Goal: Task Accomplishment & Management: Manage account settings

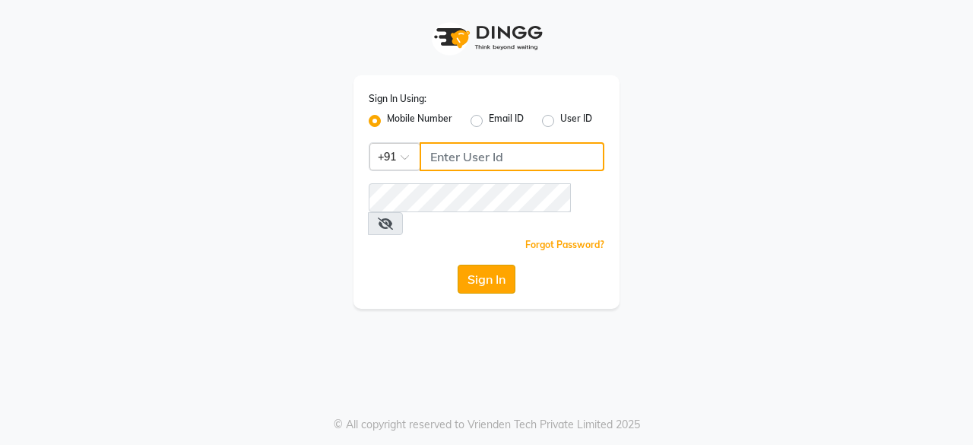
type input "8010545836"
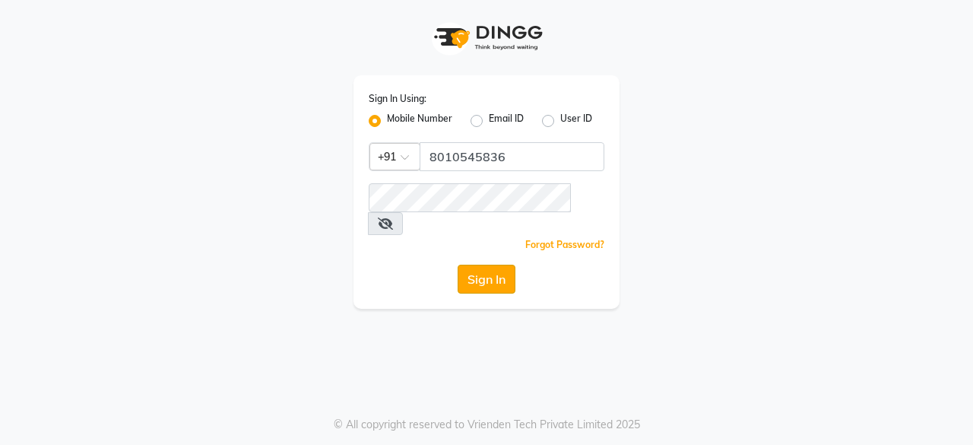
click at [491, 265] on button "Sign In" at bounding box center [487, 279] width 58 height 29
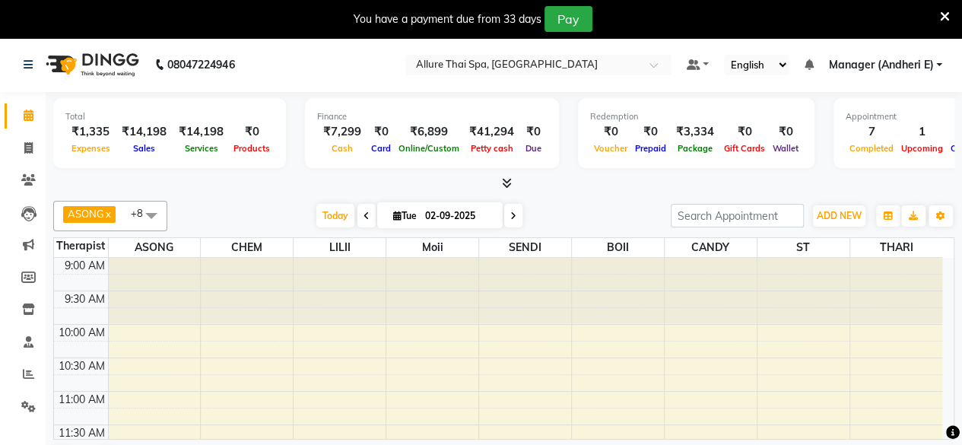
click at [942, 14] on icon at bounding box center [945, 17] width 10 height 14
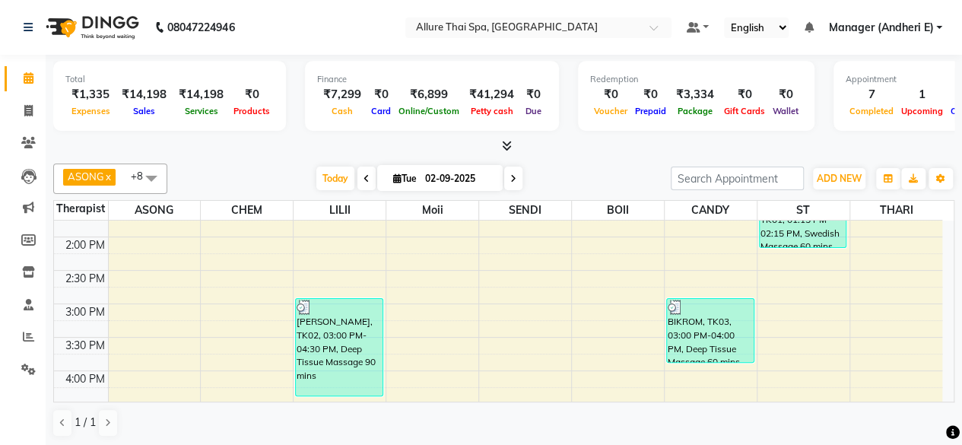
scroll to position [304, 0]
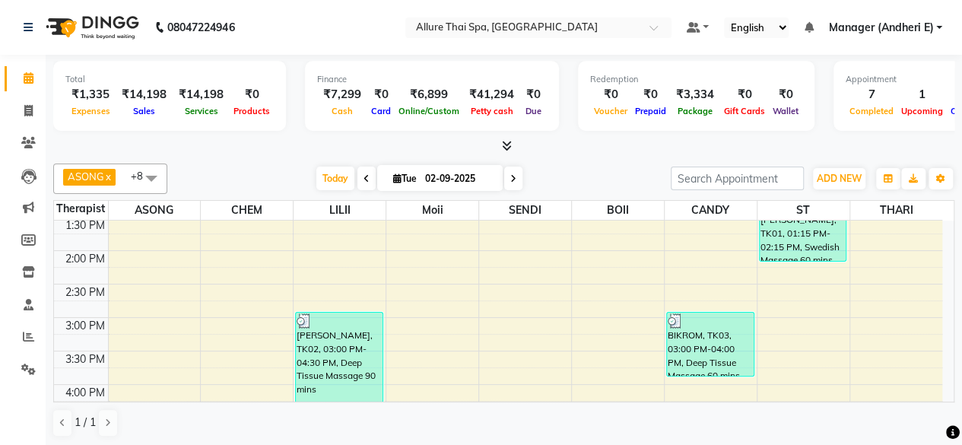
click at [939, 26] on link "Manager (Andheri E)" at bounding box center [885, 28] width 114 height 16
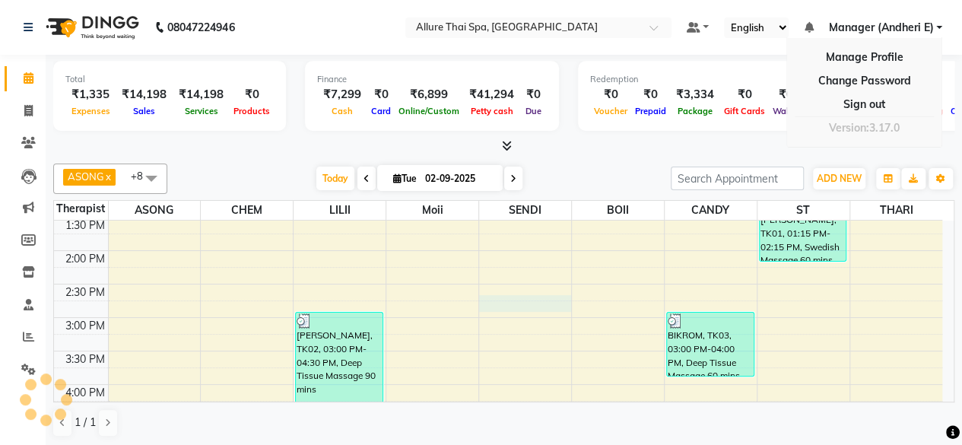
click at [569, 294] on div "9:00 AM 9:30 AM 10:00 AM 10:30 AM 11:00 AM 11:30 AM 12:00 PM 12:30 PM 1:00 PM 1…" at bounding box center [498, 417] width 888 height 1003
select select "66739"
select select "tentative"
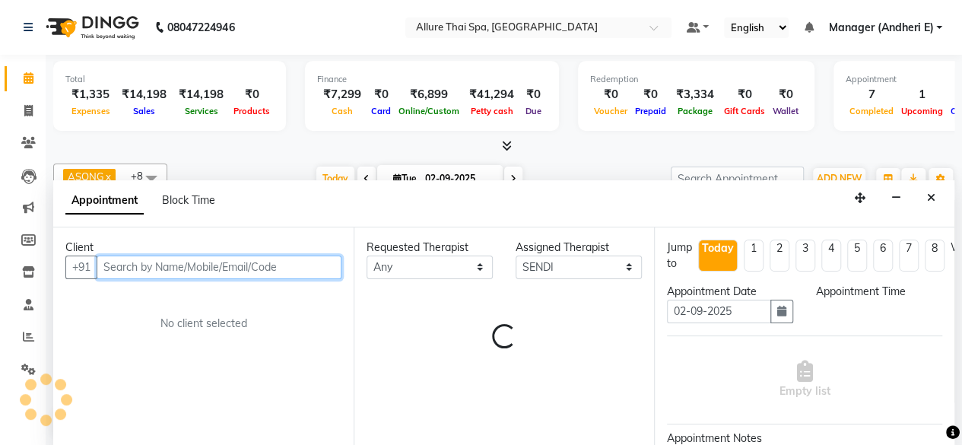
select select "885"
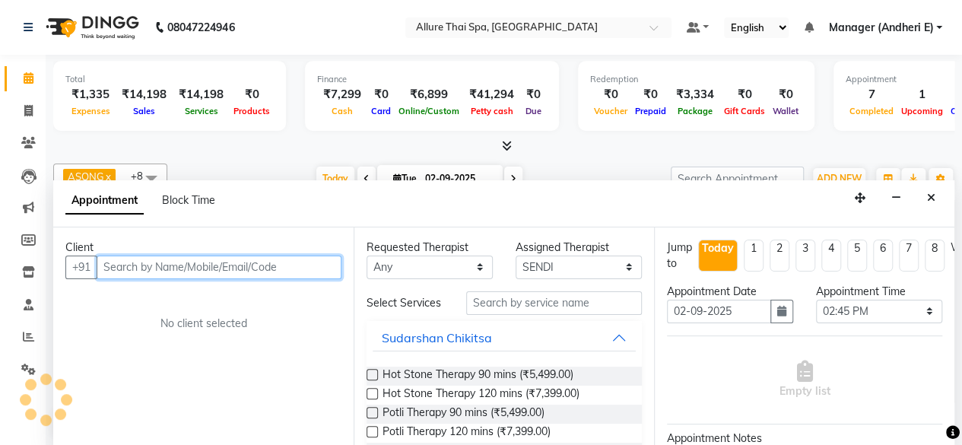
scroll to position [0, 0]
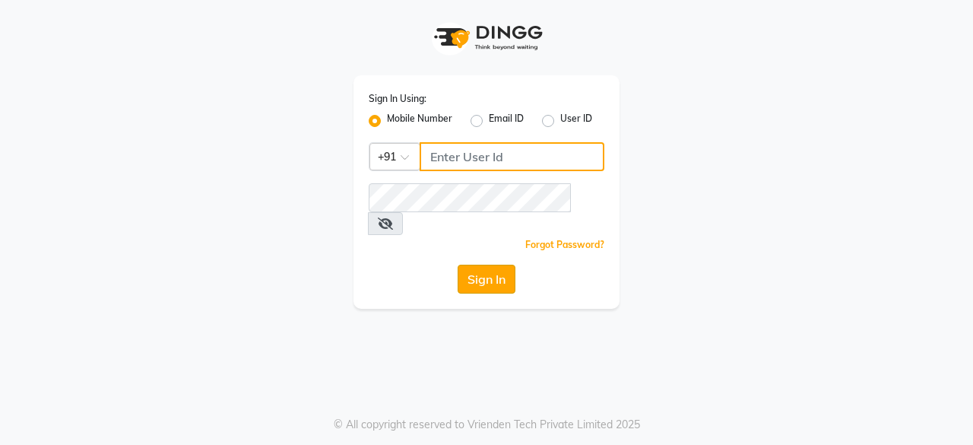
type input "8010545836"
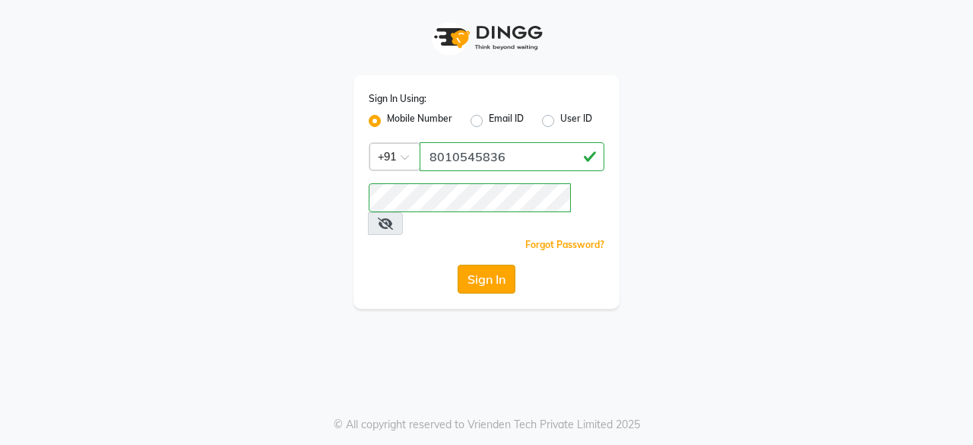
click at [497, 265] on button "Sign In" at bounding box center [487, 279] width 58 height 29
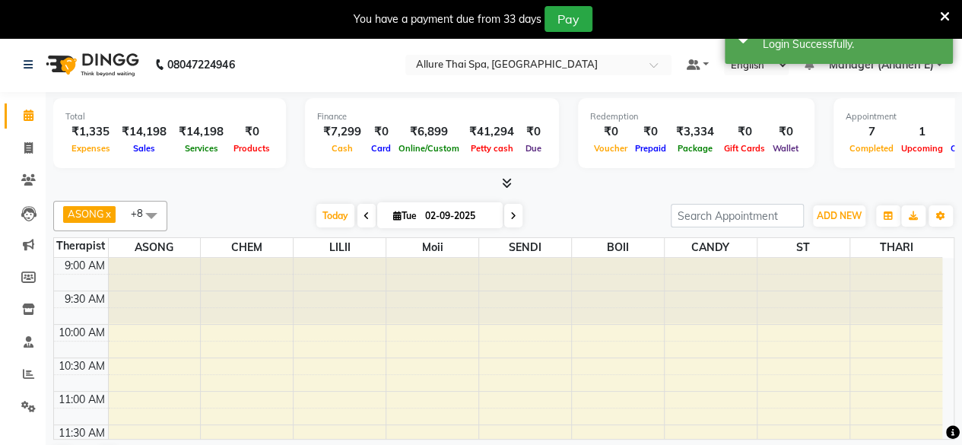
click at [940, 16] on icon at bounding box center [945, 17] width 10 height 14
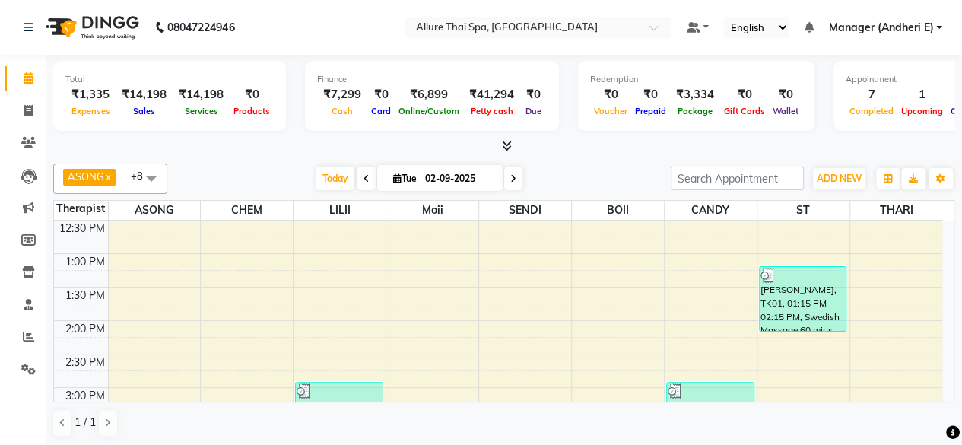
scroll to position [76, 0]
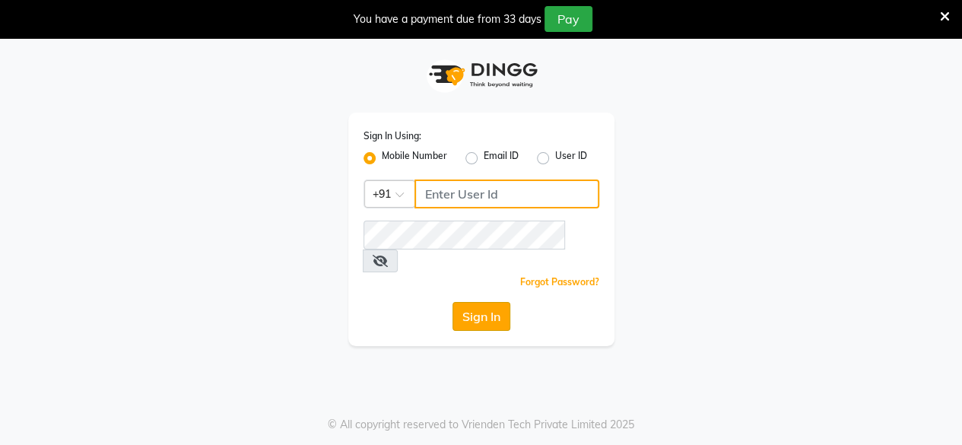
type input "8010545836"
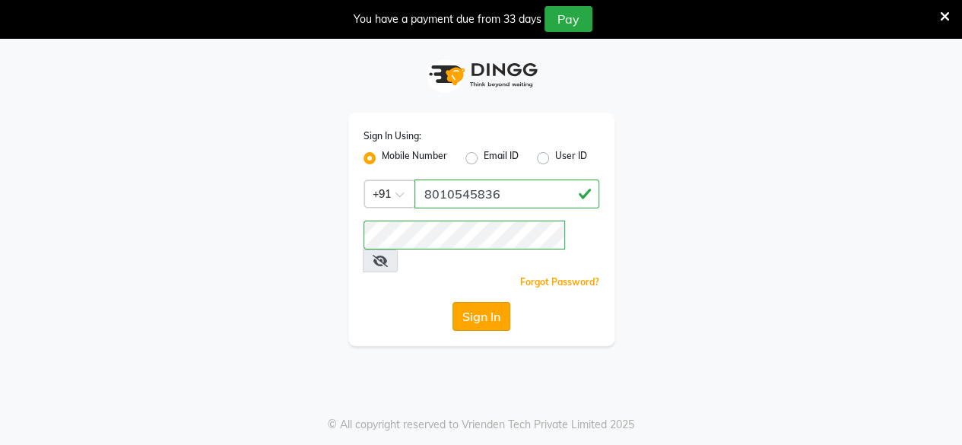
click at [493, 302] on button "Sign In" at bounding box center [481, 316] width 58 height 29
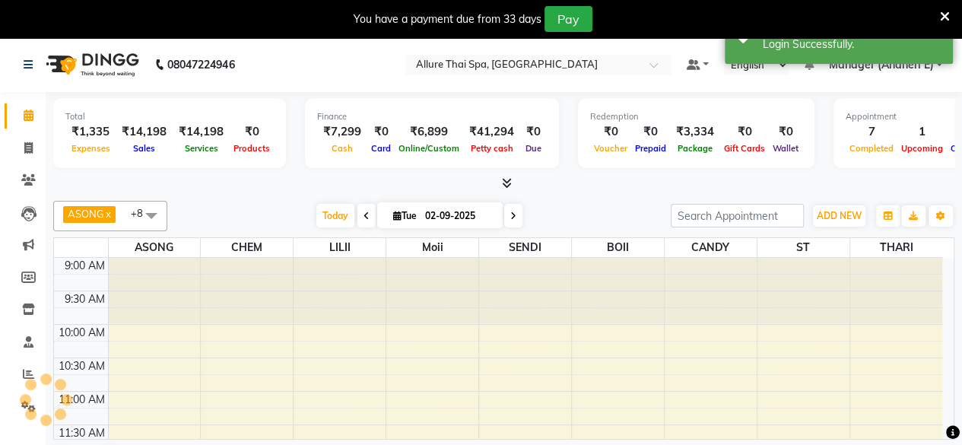
select select "en"
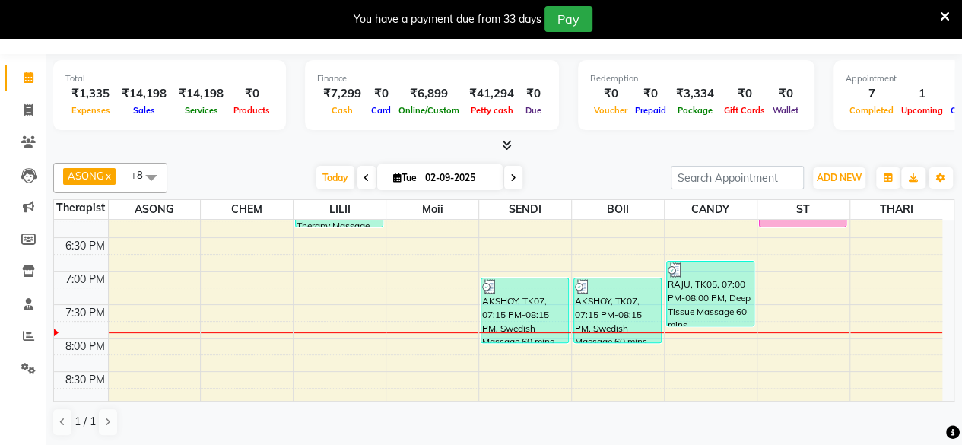
scroll to position [660, 0]
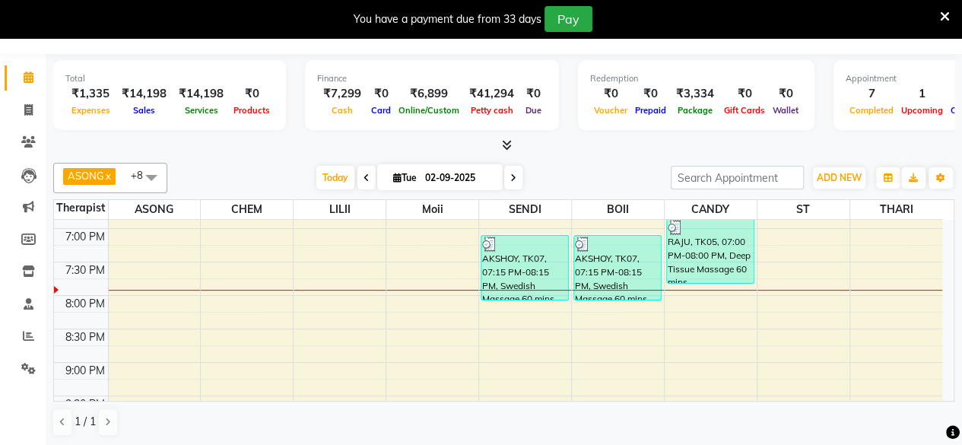
click at [141, 250] on div "9:00 AM 9:30 AM 10:00 AM 10:30 AM 11:00 AM 11:30 AM 12:00 PM 12:30 PM 1:00 PM 1…" at bounding box center [498, 61] width 888 height 1003
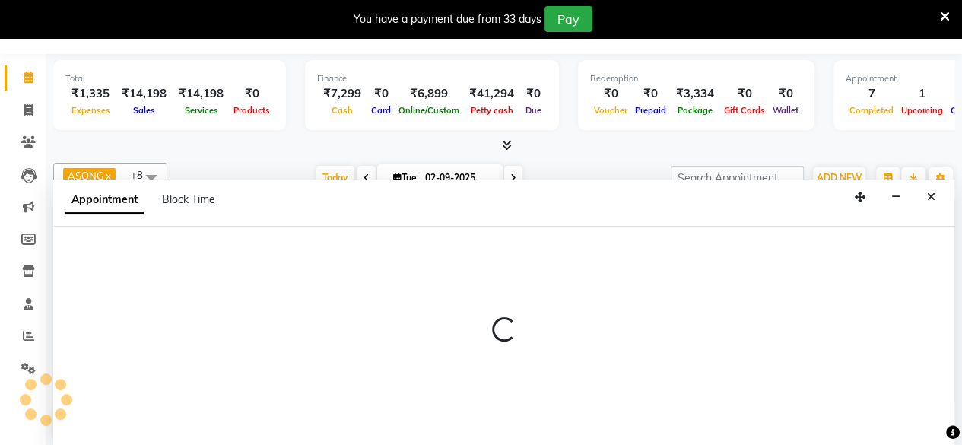
select select "66693"
select select "1170"
select select "tentative"
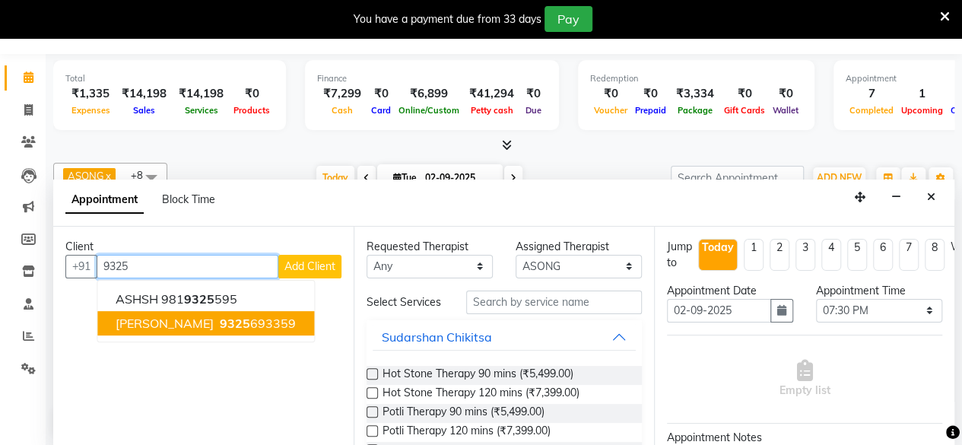
click at [217, 323] on ngb-highlight "9325 693359" at bounding box center [256, 323] width 79 height 15
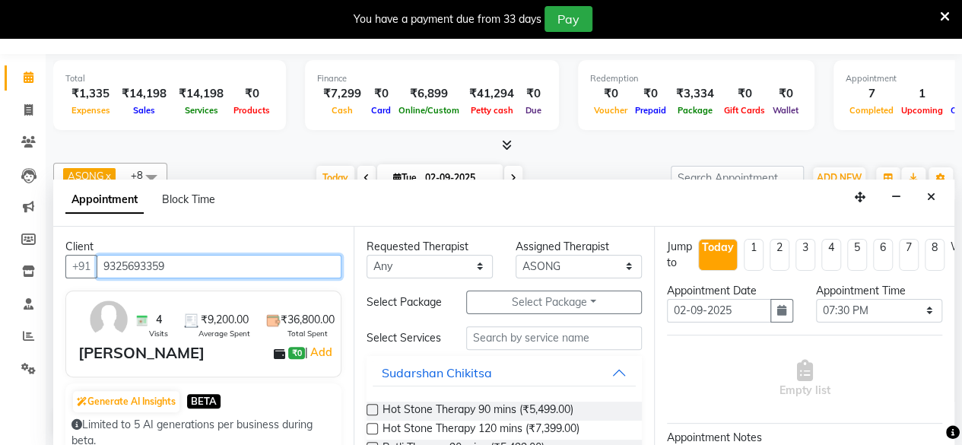
type input "9325693359"
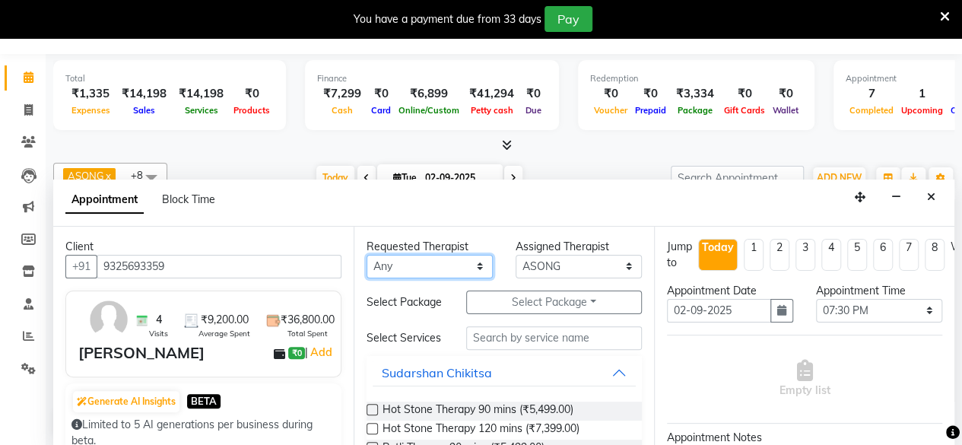
click at [449, 261] on select "Any ASONG Avishkar Raje BOII CANDY CHEM LILII Moii SENDI ST THARI" at bounding box center [429, 267] width 126 height 24
select select "66693"
click at [366, 255] on select "Any ASONG Avishkar Raje BOII CANDY CHEM LILII Moii SENDI ST THARI" at bounding box center [429, 267] width 126 height 24
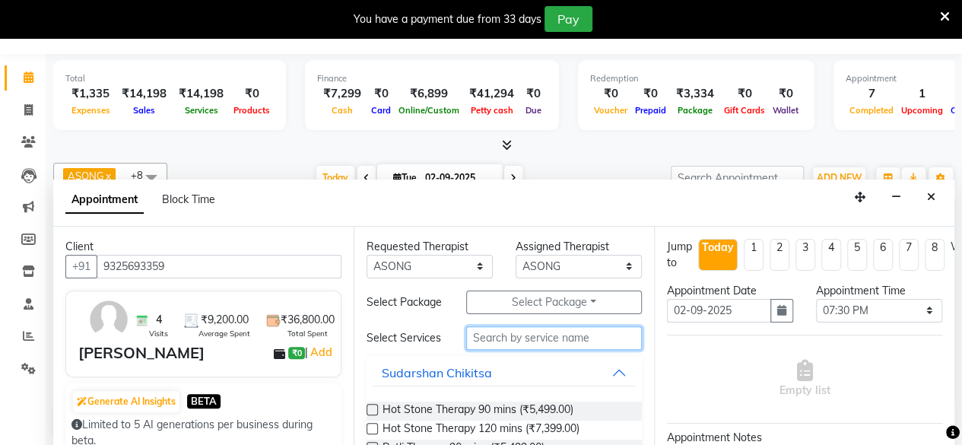
click at [495, 350] on input "text" at bounding box center [554, 338] width 176 height 24
type input "sneh"
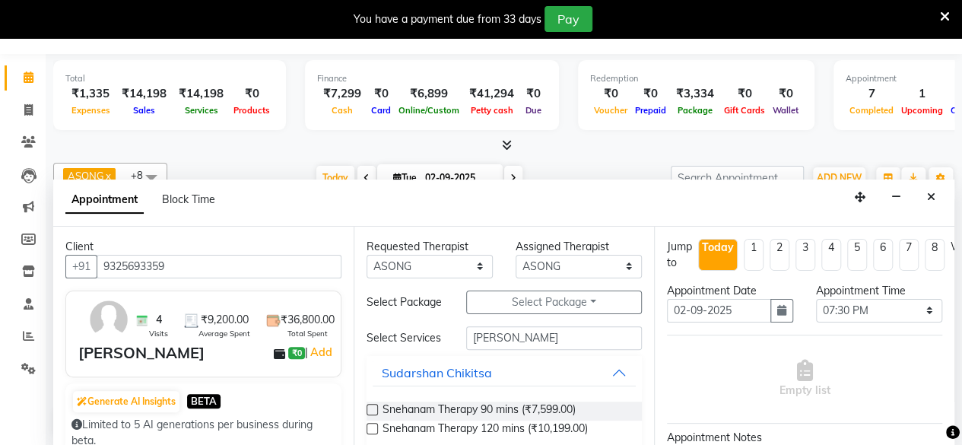
click at [379, 420] on div "Snehanam Therapy 90 mins (₹7,599.00)" at bounding box center [503, 410] width 275 height 19
click at [371, 415] on label at bounding box center [371, 409] width 11 height 11
click at [371, 416] on input "checkbox" at bounding box center [371, 411] width 10 height 10
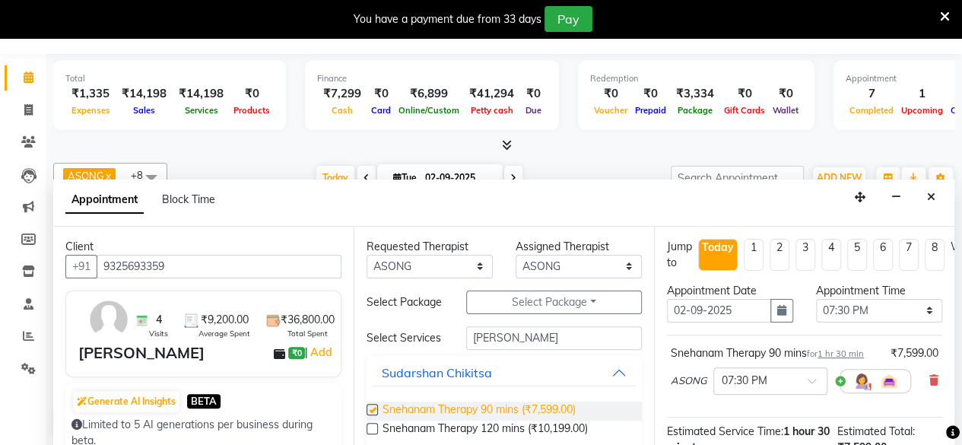
checkbox input "false"
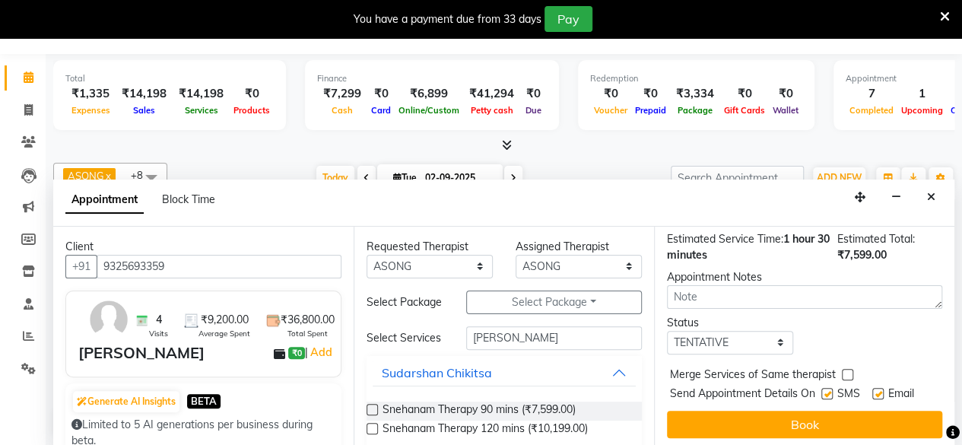
scroll to position [207, 0]
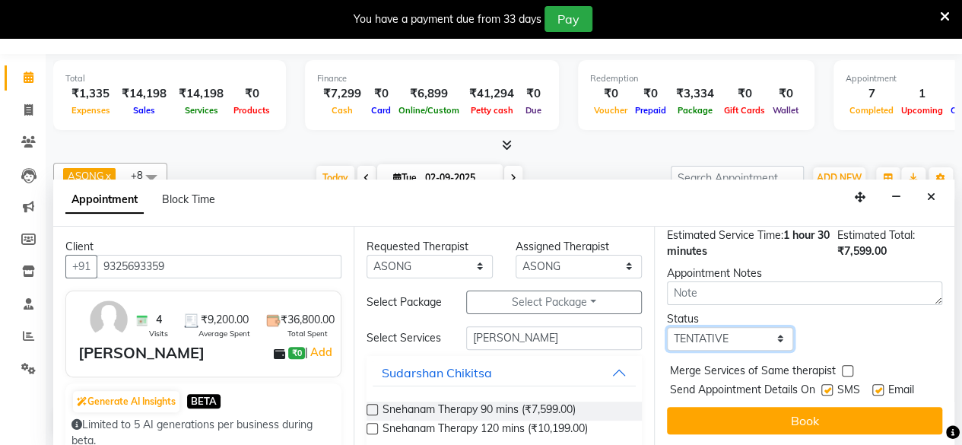
click at [747, 330] on select "Select TENTATIVE CONFIRM CHECK-IN UPCOMING" at bounding box center [730, 339] width 126 height 24
select select "confirm booking"
click at [667, 327] on select "Select TENTATIVE CONFIRM CHECK-IN UPCOMING" at bounding box center [730, 339] width 126 height 24
click at [830, 384] on label at bounding box center [826, 389] width 11 height 11
click at [830, 386] on input "checkbox" at bounding box center [826, 391] width 10 height 10
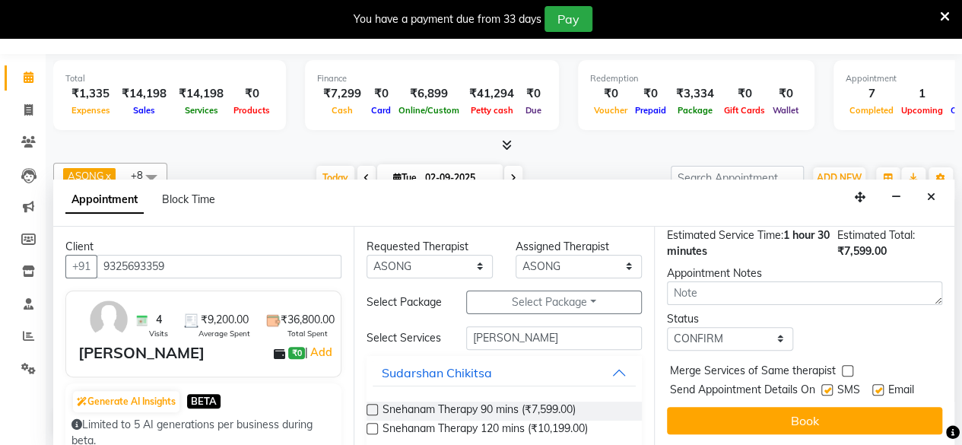
checkbox input "false"
click at [880, 384] on label at bounding box center [877, 389] width 11 height 11
click at [880, 386] on input "checkbox" at bounding box center [877, 391] width 10 height 10
checkbox input "false"
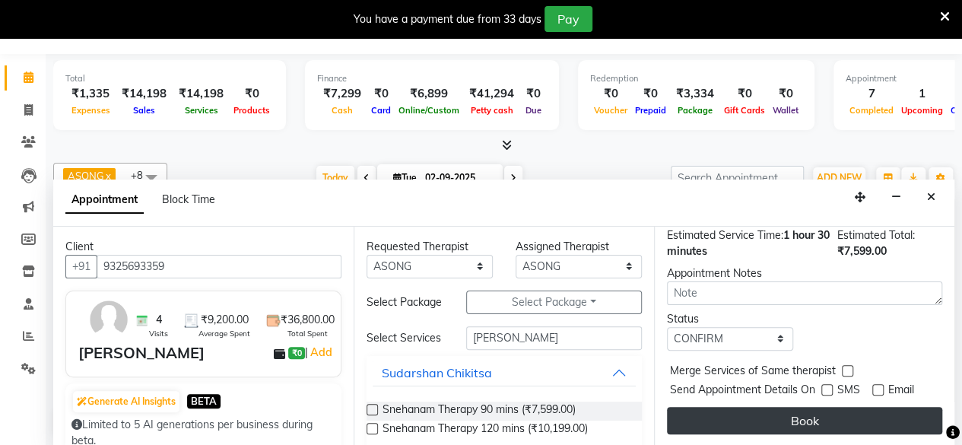
click at [804, 407] on button "Book" at bounding box center [804, 420] width 275 height 27
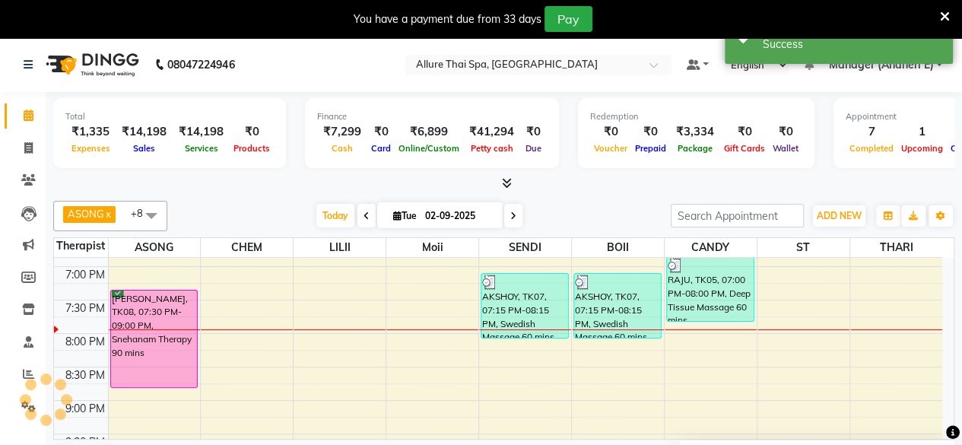
scroll to position [0, 0]
click at [946, 14] on icon at bounding box center [945, 17] width 10 height 14
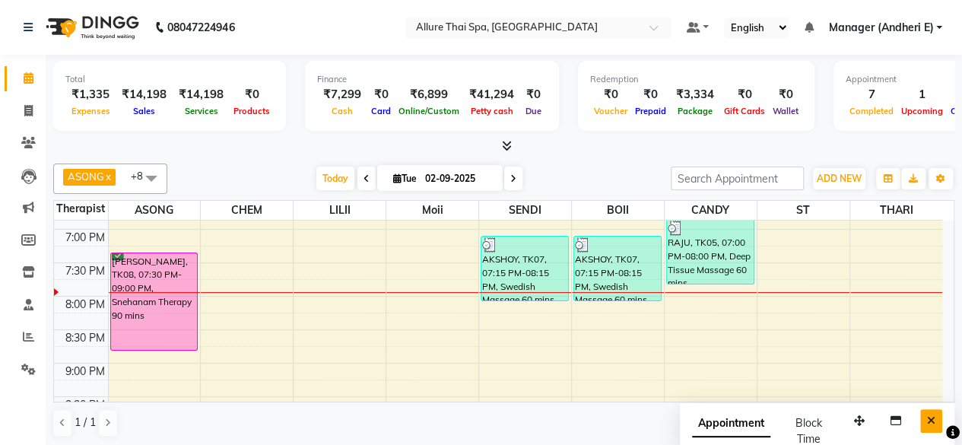
click at [935, 416] on button "Close" at bounding box center [931, 421] width 22 height 24
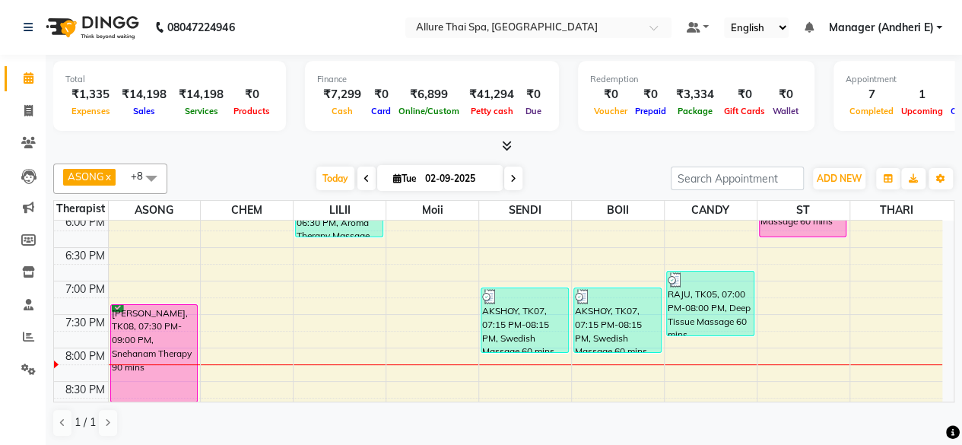
scroll to position [532, 0]
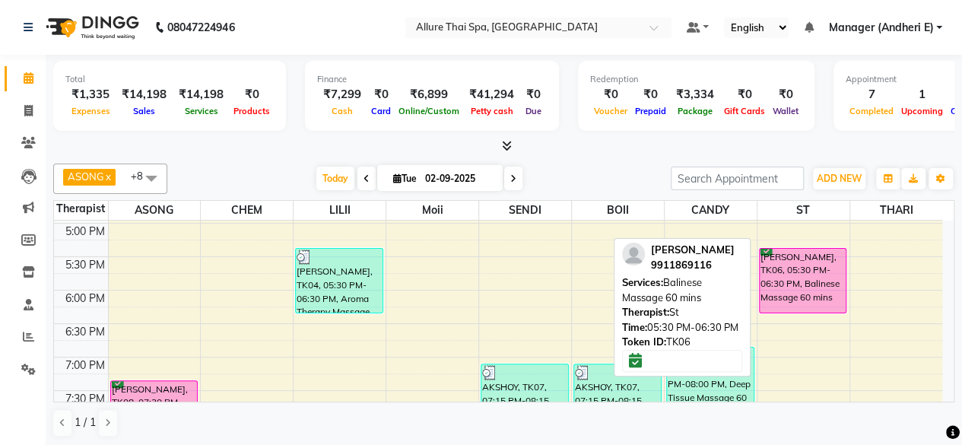
click at [811, 287] on div "[PERSON_NAME], TK06, 05:30 PM-06:30 PM, Balinese Massage 60 mins" at bounding box center [803, 281] width 87 height 64
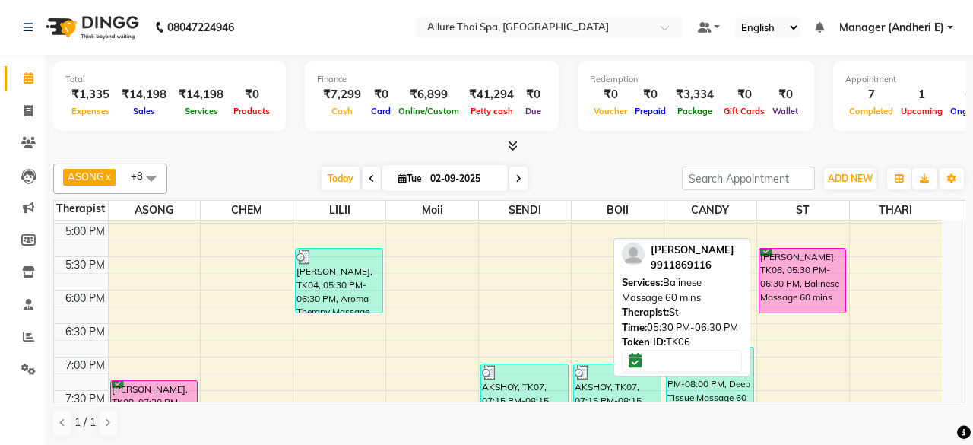
select select "6"
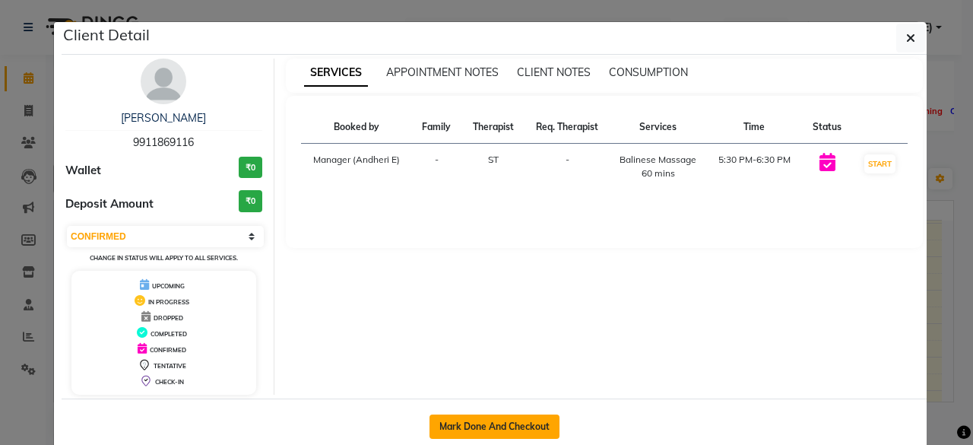
click at [505, 419] on button "Mark Done And Checkout" at bounding box center [495, 426] width 130 height 24
select select "6826"
select select "service"
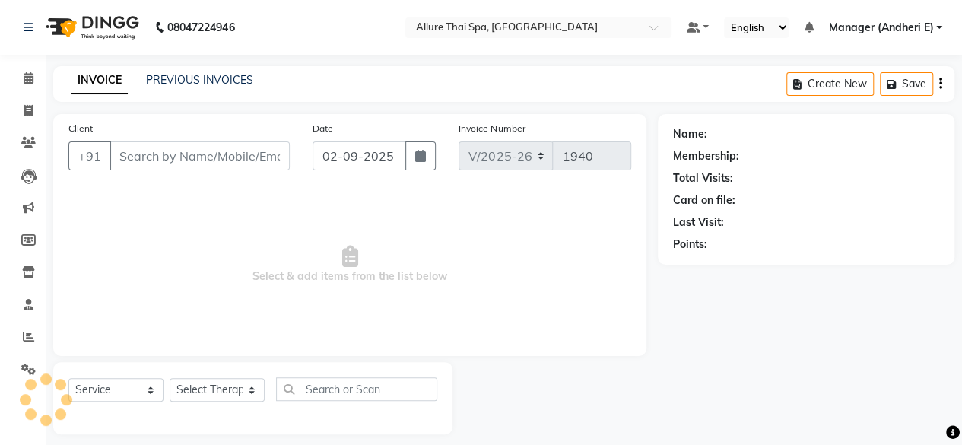
type input "9911869116"
select select "89384"
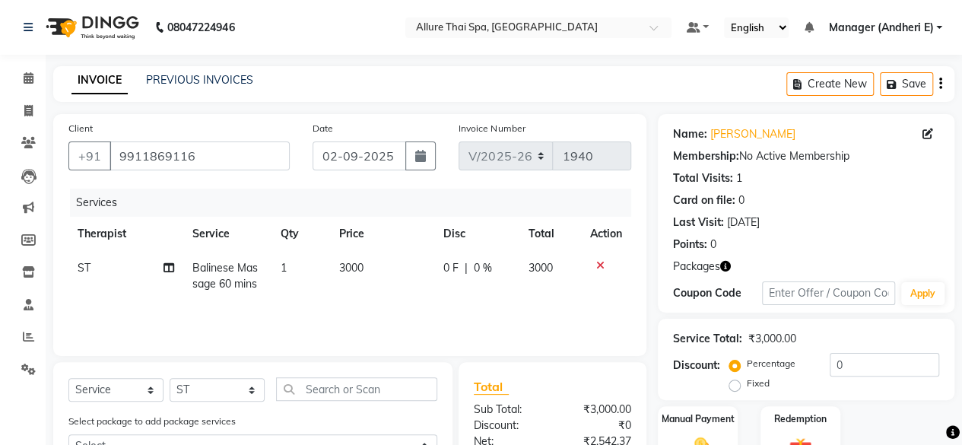
scroll to position [152, 0]
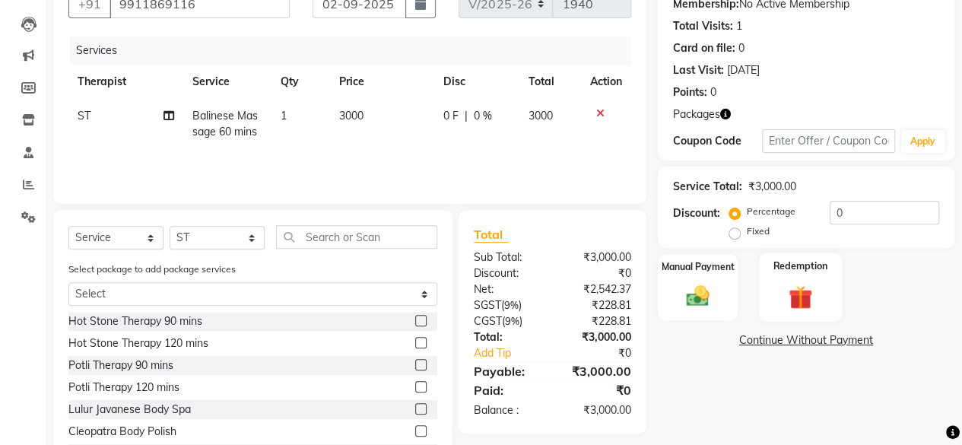
click at [800, 265] on label "Redemption" at bounding box center [800, 266] width 55 height 14
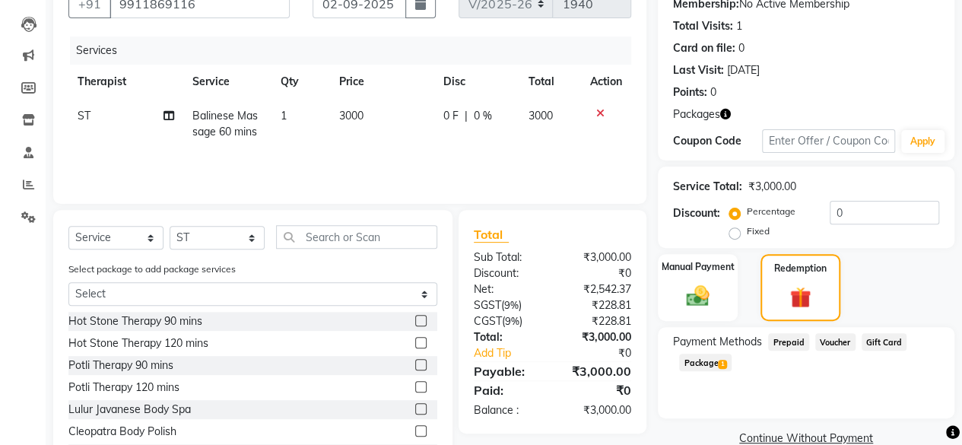
click at [693, 360] on span "Package 1" at bounding box center [705, 362] width 52 height 17
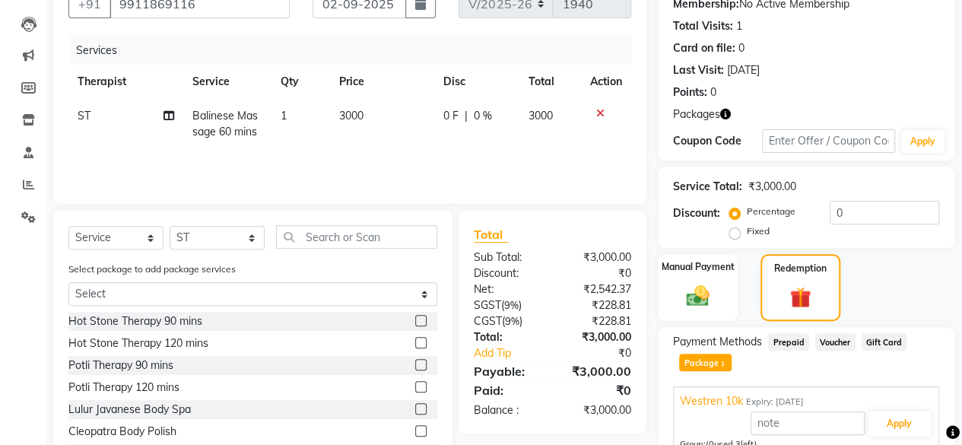
scroll to position [250, 0]
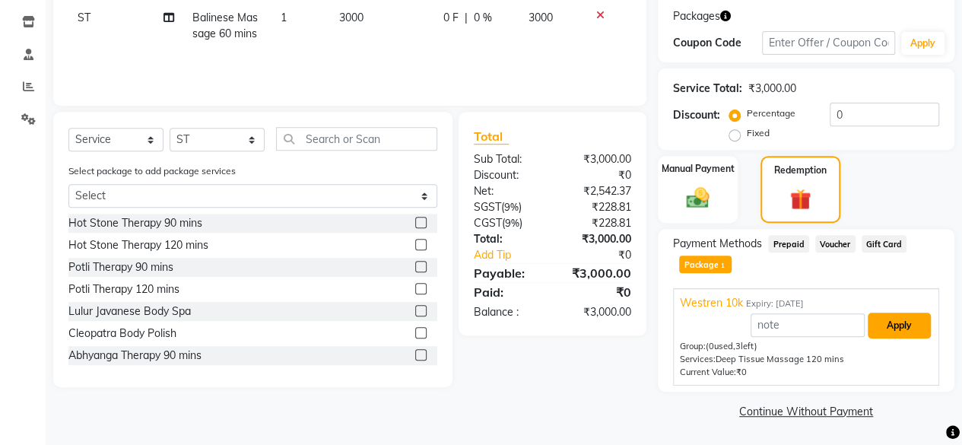
click at [905, 323] on button "Apply" at bounding box center [899, 325] width 63 height 26
type input "Westren 10k"
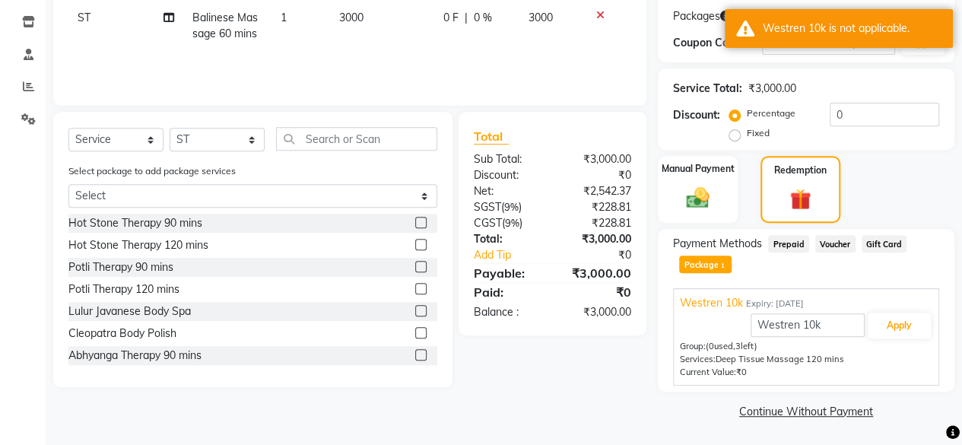
click at [715, 269] on span "Package 1" at bounding box center [705, 263] width 52 height 17
click at [710, 268] on span "Package 1" at bounding box center [705, 263] width 52 height 17
click at [909, 326] on button "Apply" at bounding box center [899, 325] width 63 height 26
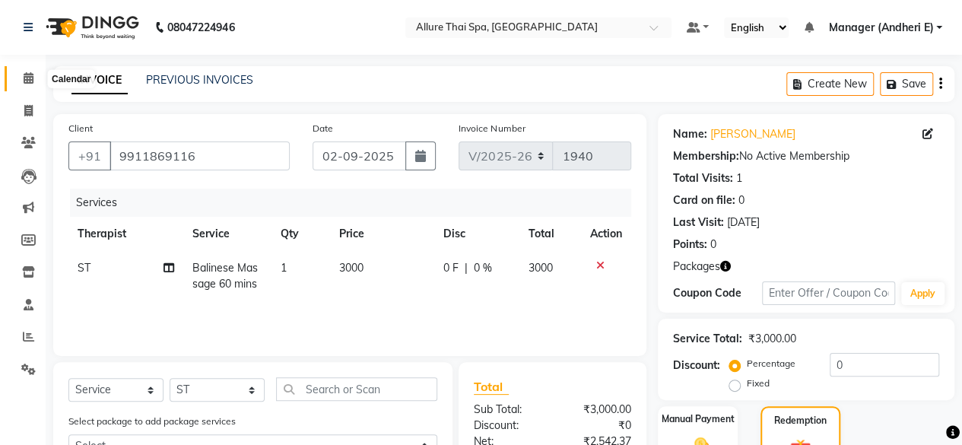
click at [28, 81] on icon at bounding box center [29, 77] width 10 height 11
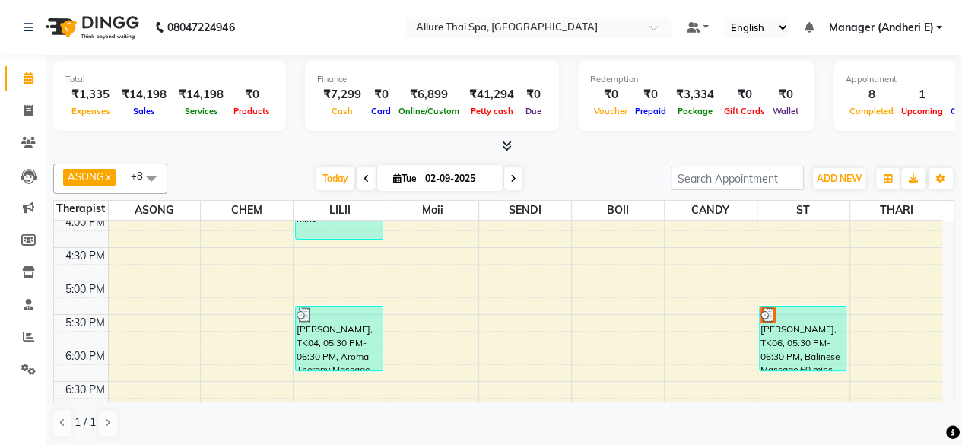
scroll to position [608, 0]
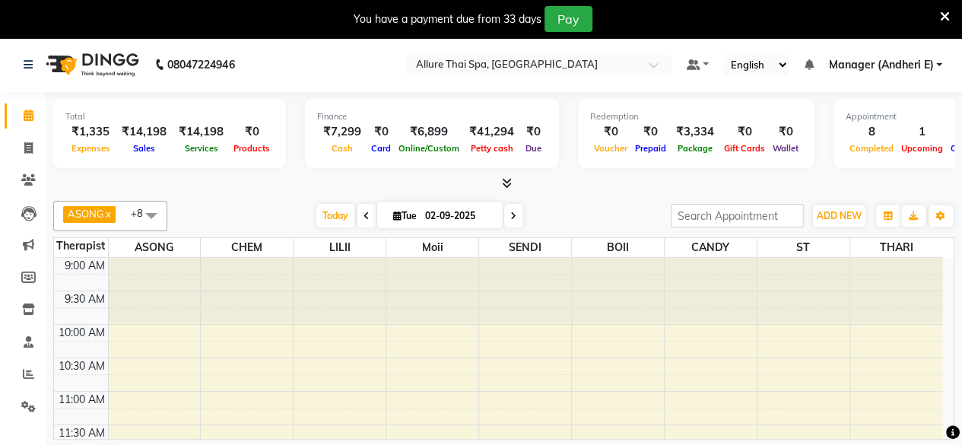
click at [947, 13] on icon at bounding box center [945, 17] width 10 height 14
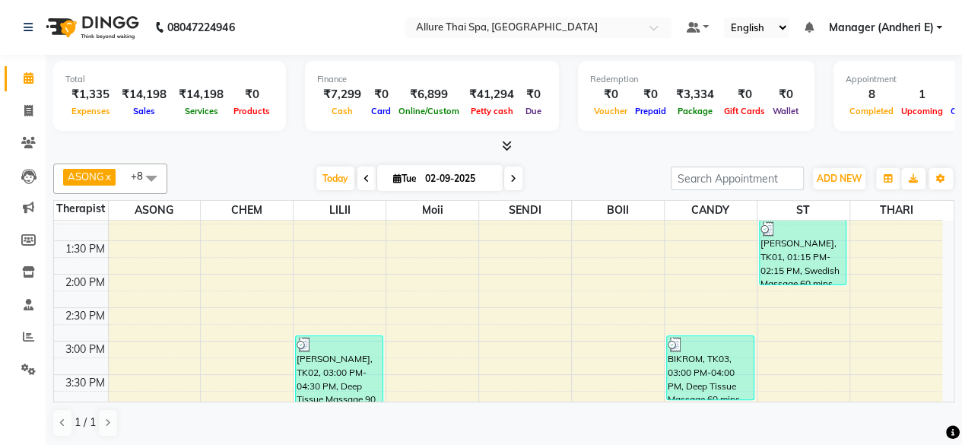
scroll to position [304, 0]
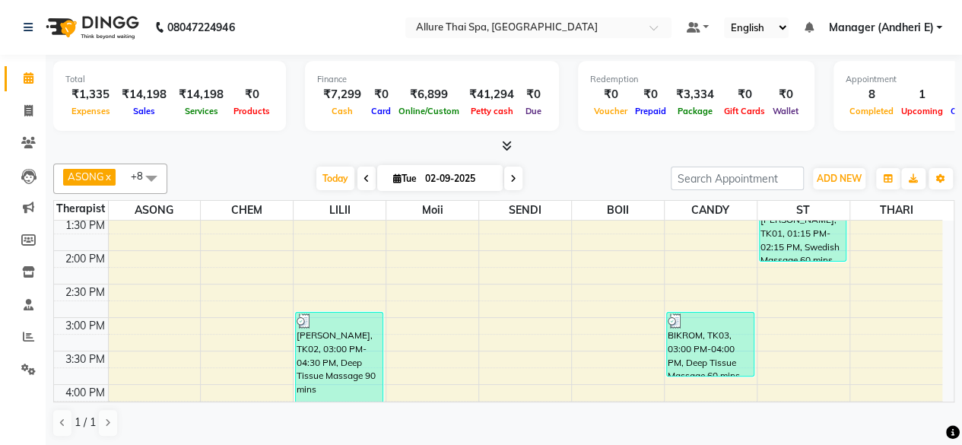
click at [149, 245] on div "9:00 AM 9:30 AM 10:00 AM 10:30 AM 11:00 AM 11:30 AM 12:00 PM 12:30 PM 1:00 PM 1…" at bounding box center [498, 417] width 888 height 1003
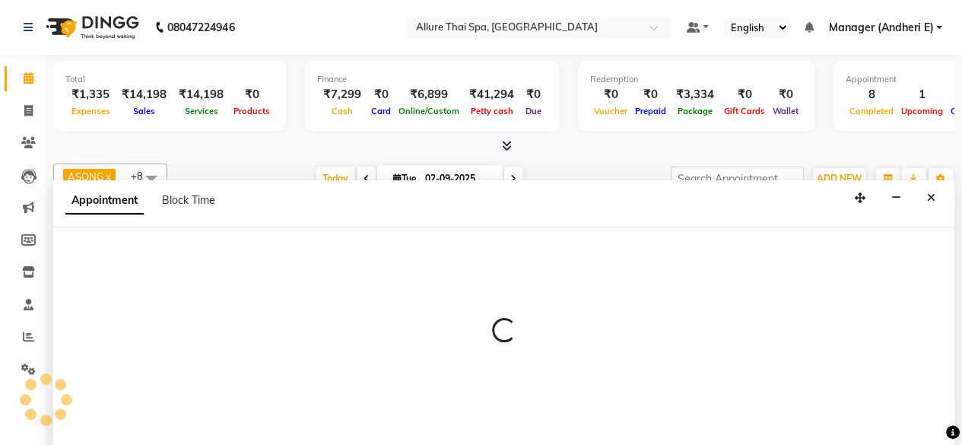
select select "66693"
select select "840"
select select "tentative"
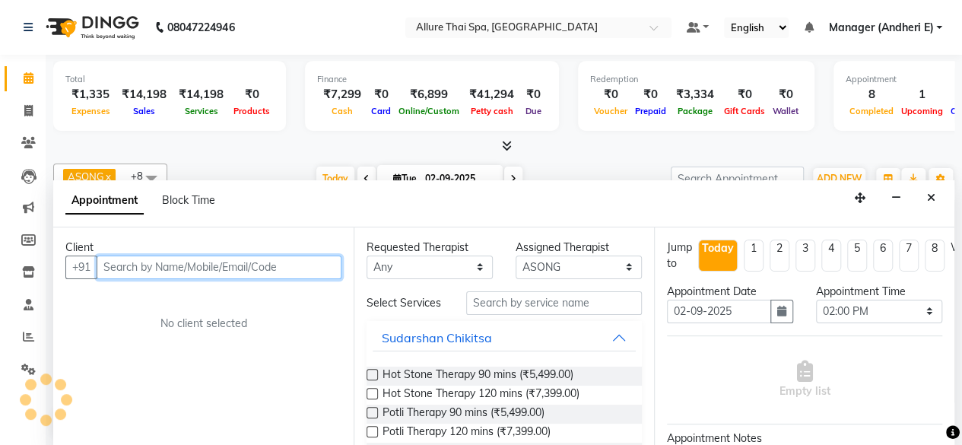
scroll to position [0, 0]
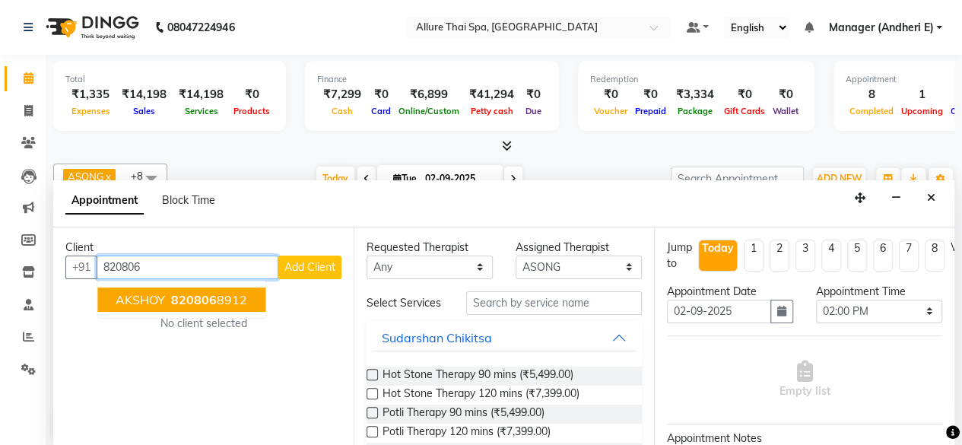
click at [182, 292] on span "820806" at bounding box center [194, 299] width 46 height 15
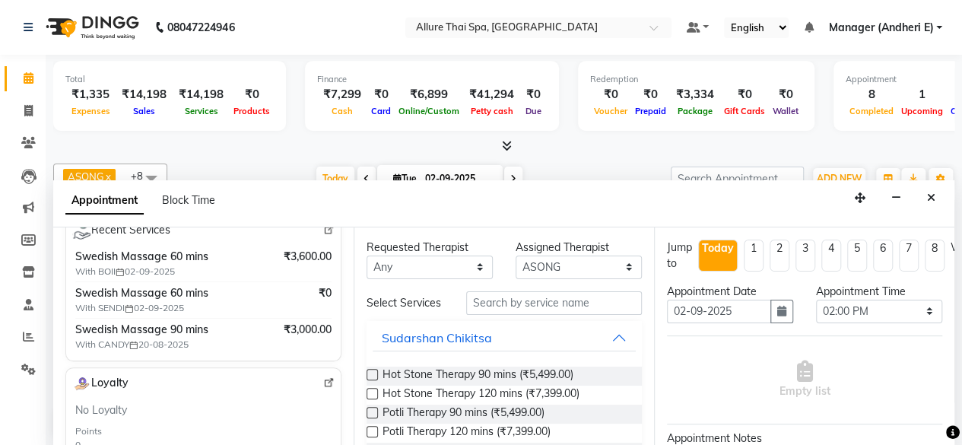
scroll to position [301, 0]
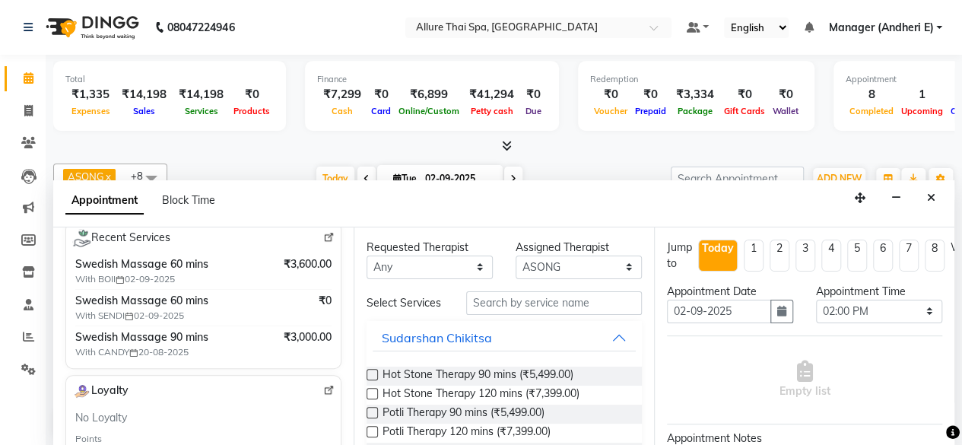
type input "8208068912"
click at [175, 337] on span "Swedish Massage 90 mins" at bounding box center [171, 337] width 192 height 16
click at [182, 338] on span "Swedish Massage 90 mins" at bounding box center [171, 337] width 192 height 16
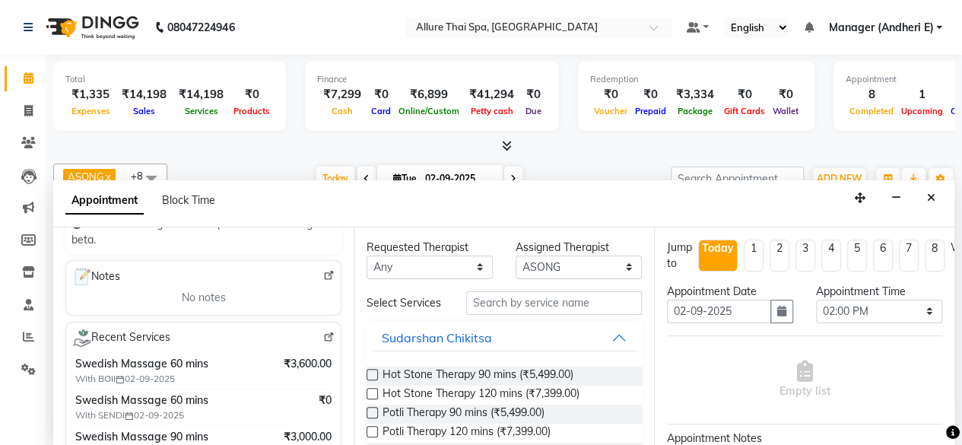
scroll to position [225, 0]
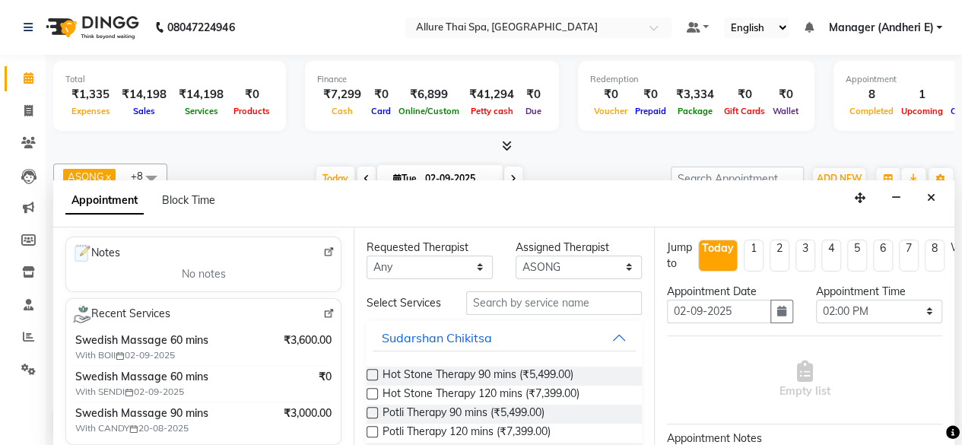
click at [323, 308] on img at bounding box center [328, 313] width 11 height 11
click at [931, 192] on icon "Close" at bounding box center [931, 197] width 8 height 11
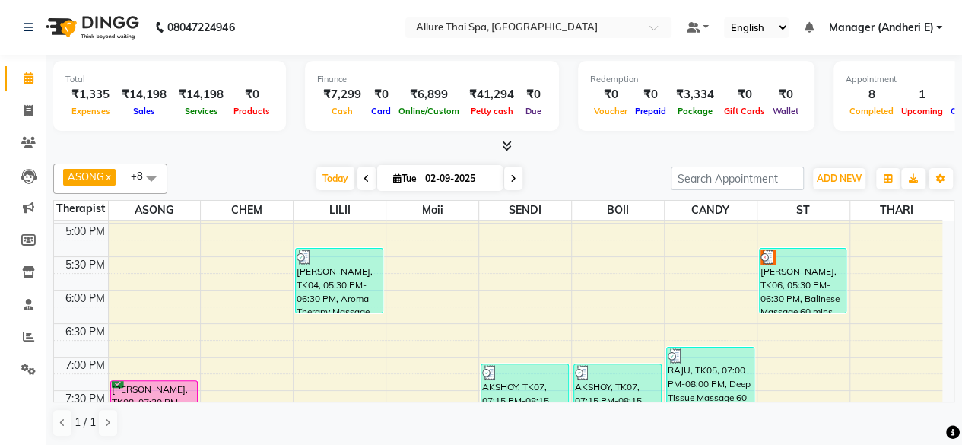
scroll to position [608, 0]
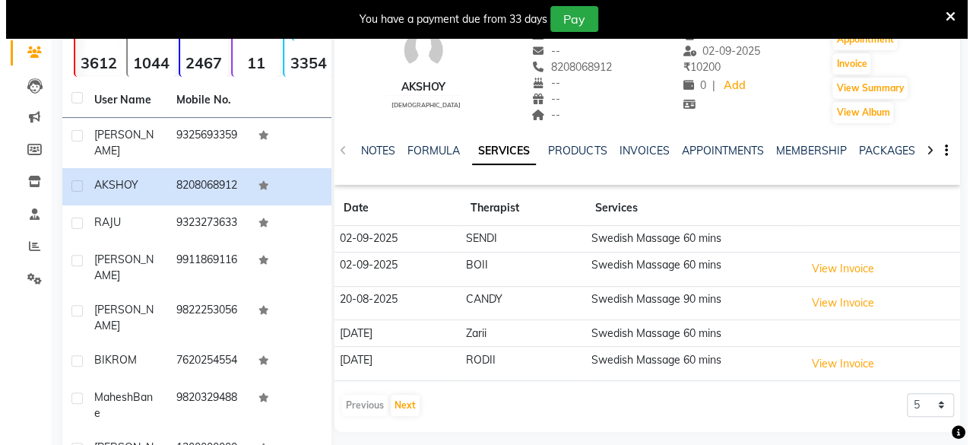
scroll to position [152, 0]
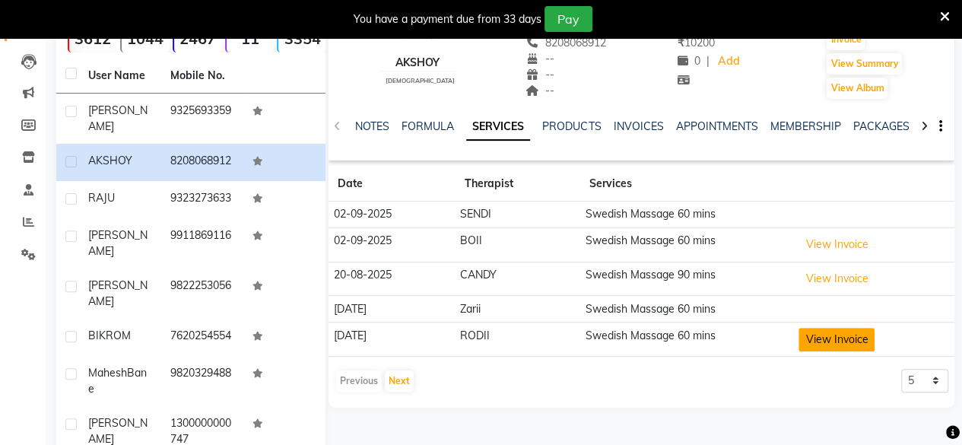
click at [824, 338] on button "View Invoice" at bounding box center [836, 340] width 76 height 24
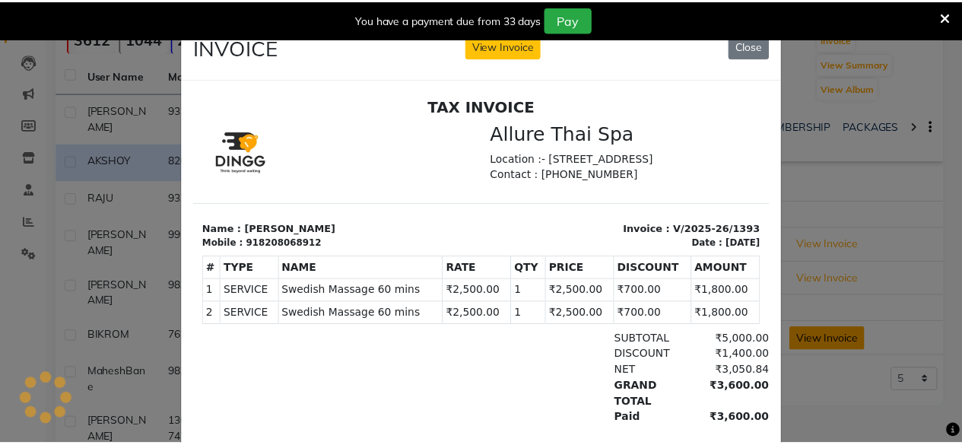
scroll to position [0, 0]
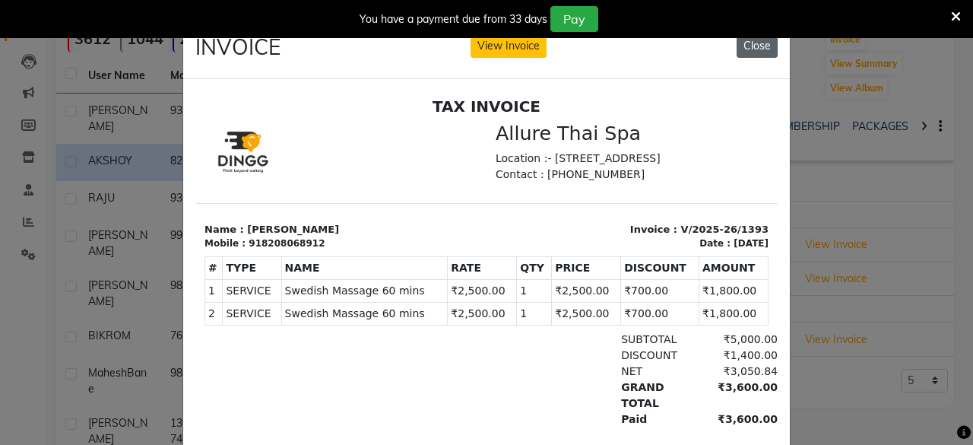
click at [744, 42] on button "Close" at bounding box center [757, 46] width 41 height 24
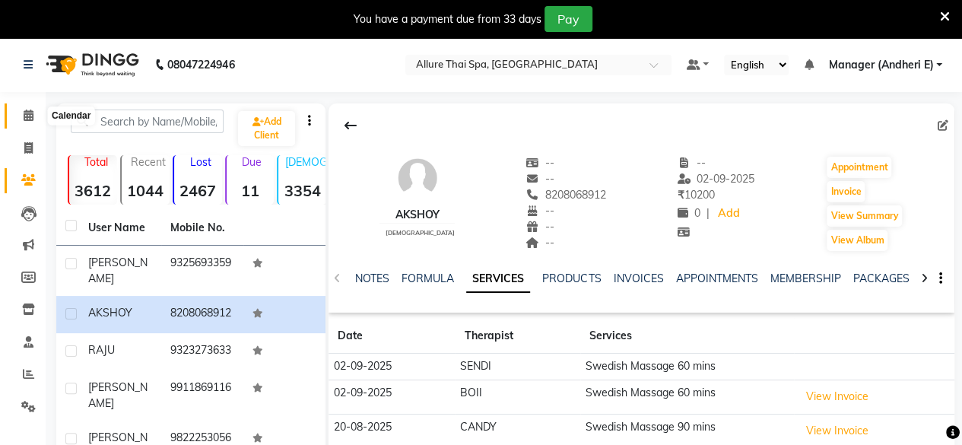
click at [27, 119] on icon at bounding box center [29, 114] width 10 height 11
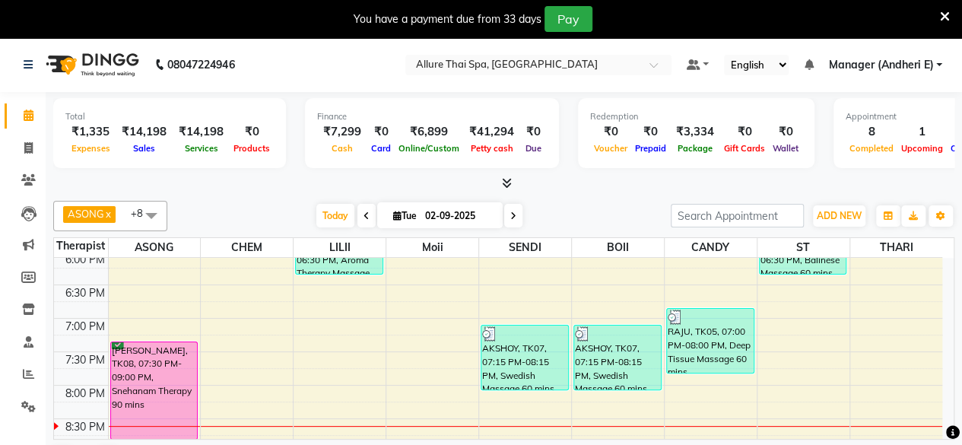
scroll to position [532, 0]
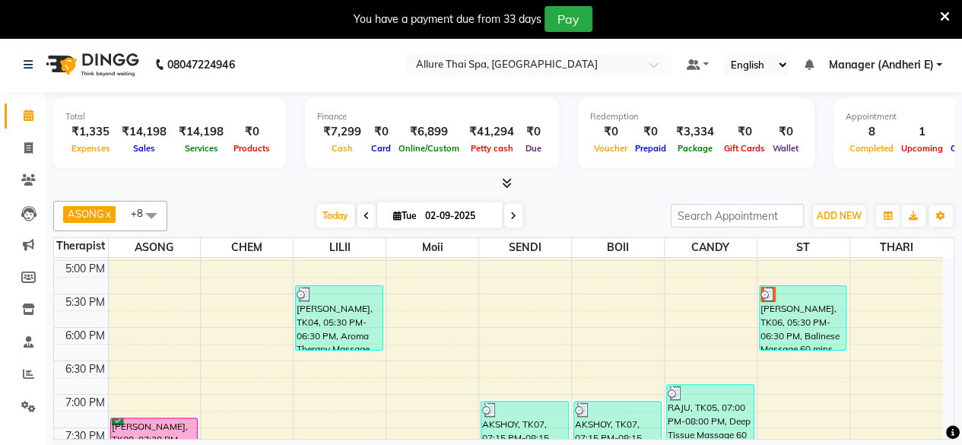
click at [945, 16] on icon at bounding box center [945, 17] width 10 height 14
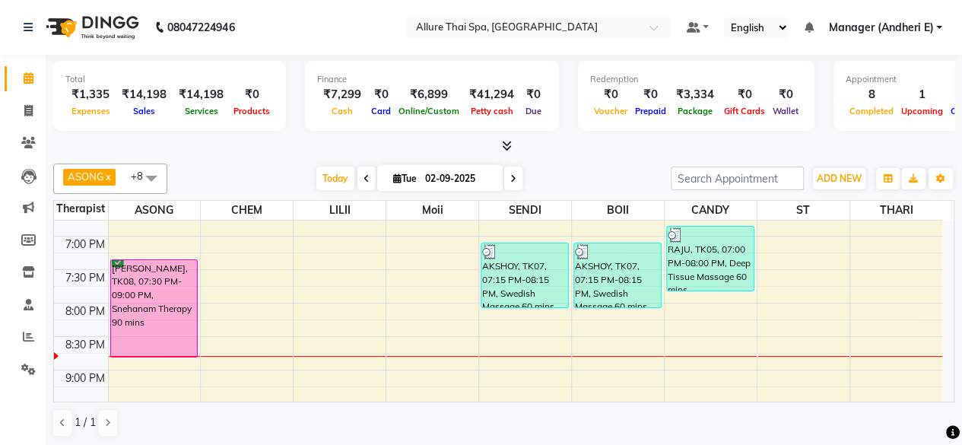
scroll to position [684, 0]
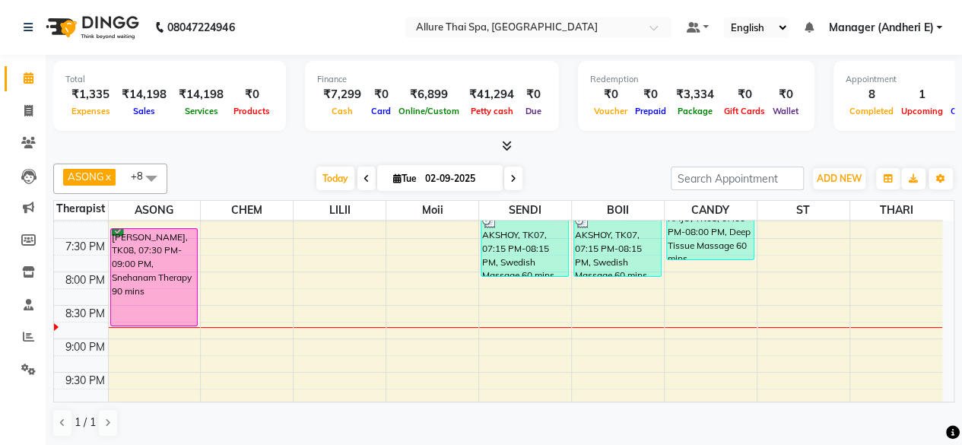
click at [247, 327] on div at bounding box center [247, 327] width 92 height 1
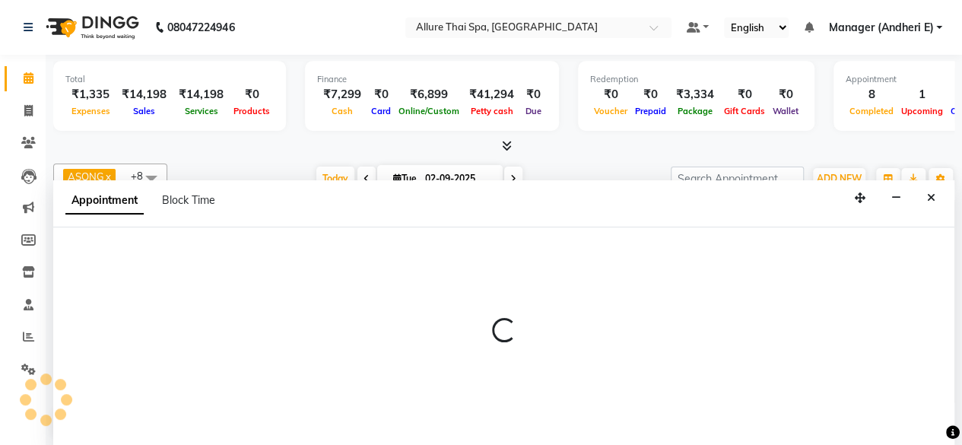
scroll to position [0, 0]
select select "66695"
select select "tentative"
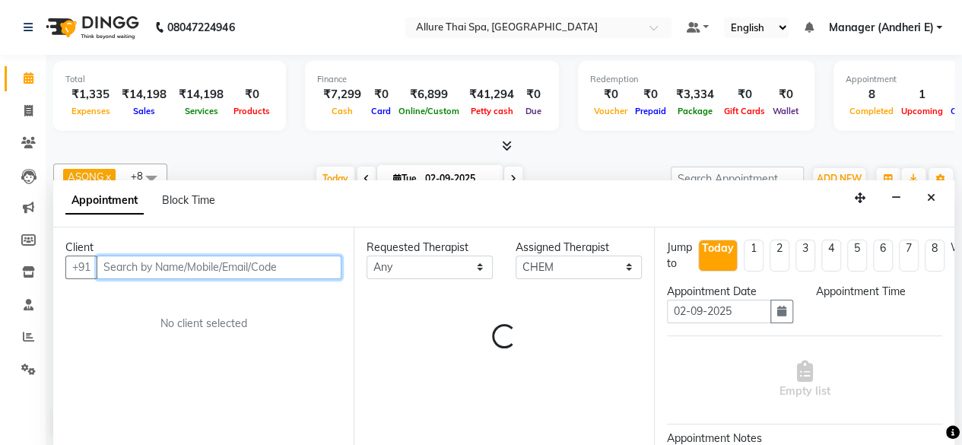
select select "1245"
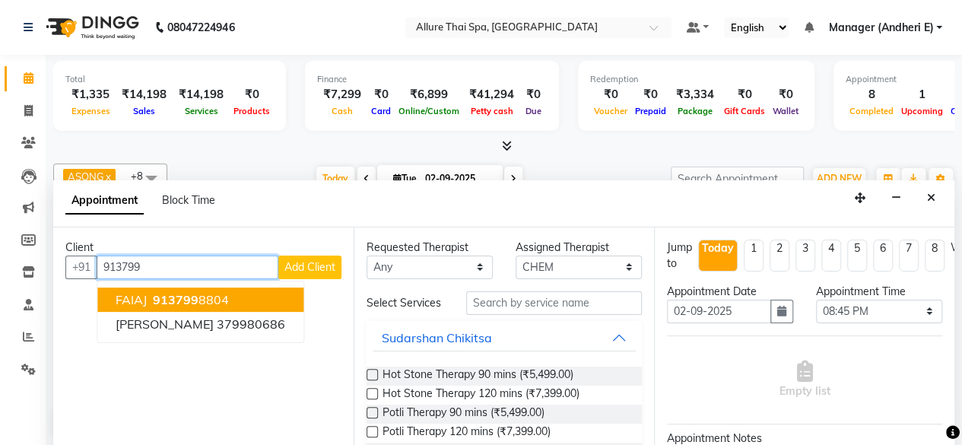
click at [202, 293] on ngb-highlight "913799 8804" at bounding box center [189, 299] width 79 height 15
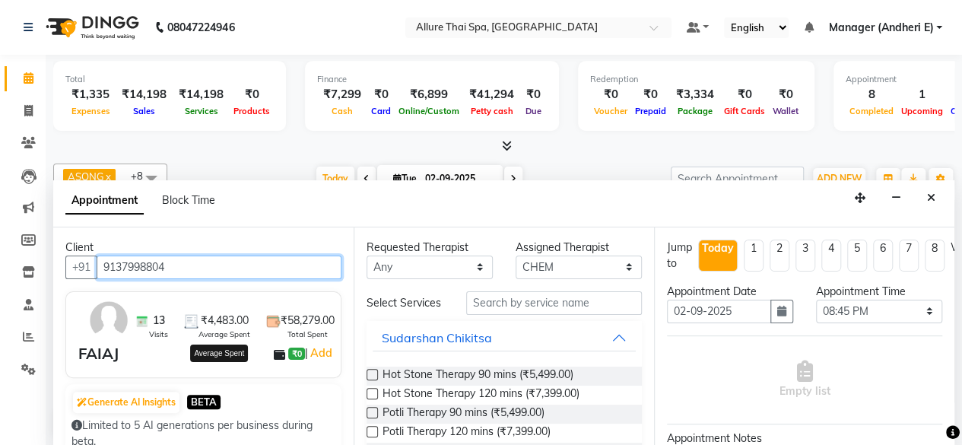
type input "9137998804"
click at [207, 328] on span "Average Spent" at bounding box center [224, 333] width 52 height 11
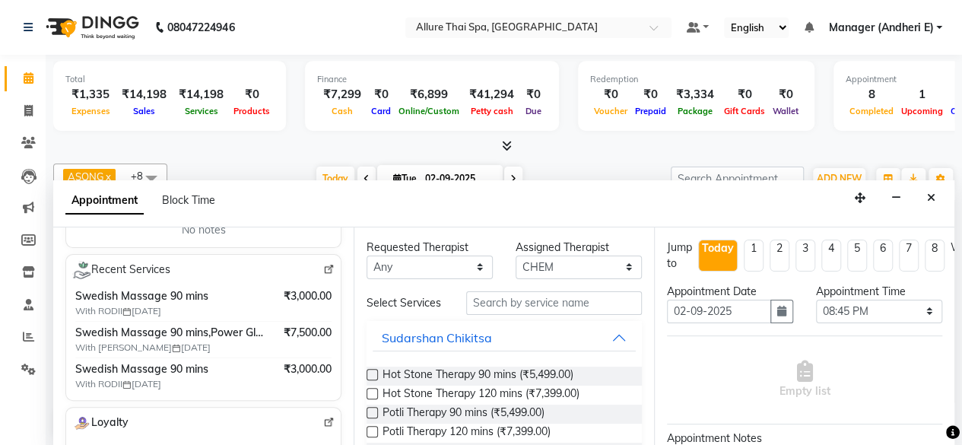
scroll to position [304, 0]
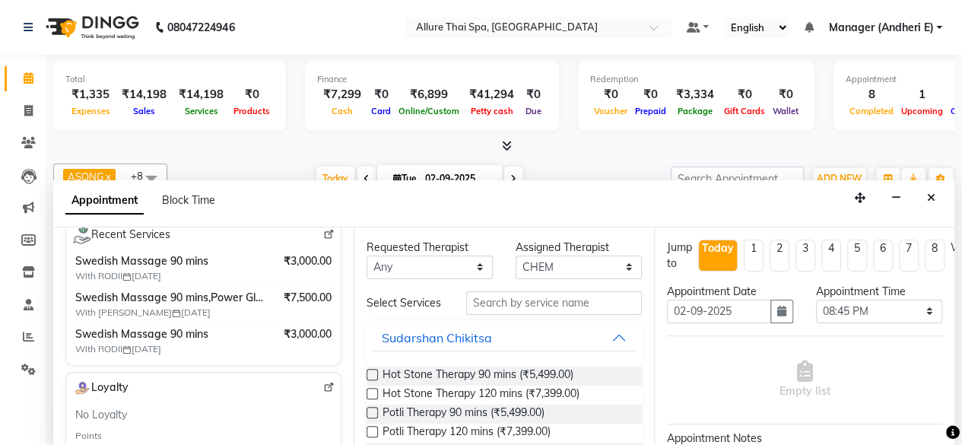
click at [301, 332] on span "₹3,000.00" at bounding box center [308, 334] width 48 height 16
click at [27, 67] on link "Calendar" at bounding box center [23, 78] width 36 height 25
click at [27, 115] on icon at bounding box center [28, 110] width 8 height 11
select select "service"
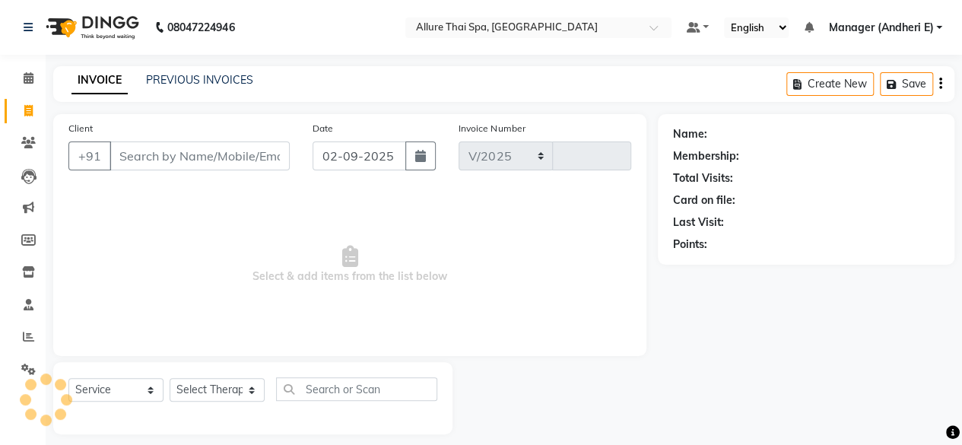
select select "6826"
type input "1940"
